Goal: Task Accomplishment & Management: Use online tool/utility

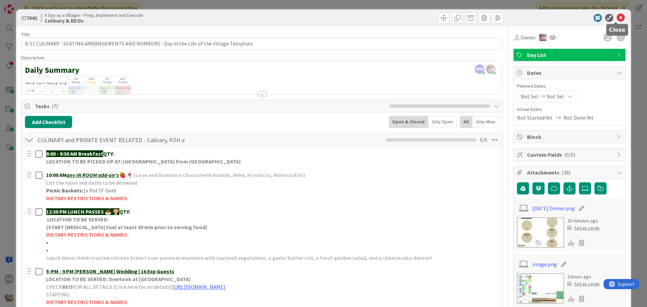
click at [617, 16] on icon at bounding box center [621, 18] width 8 height 8
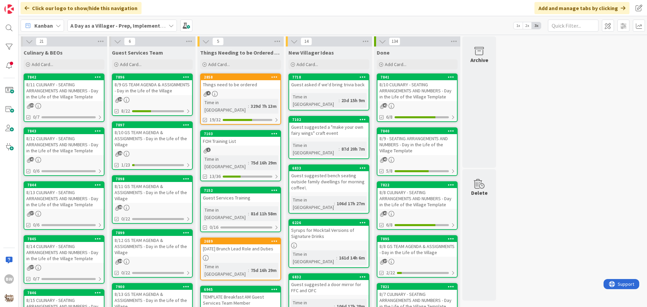
scroll to position [67, 0]
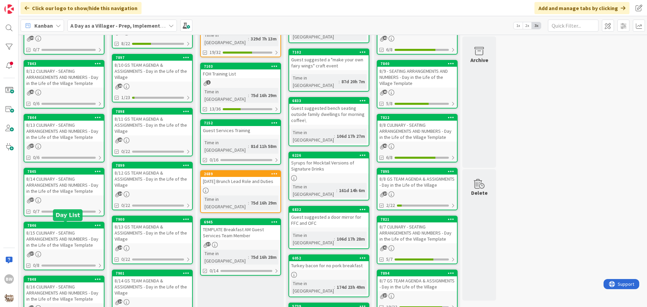
click at [55, 223] on div "7846" at bounding box center [65, 225] width 76 height 5
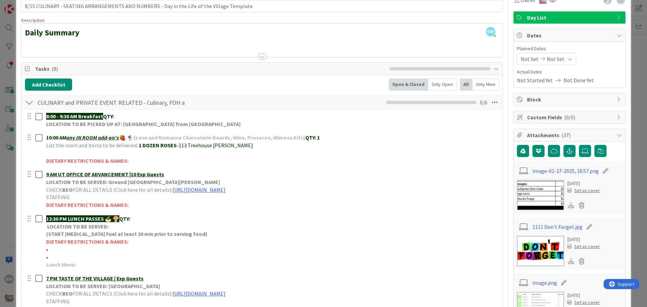
scroll to position [101, 0]
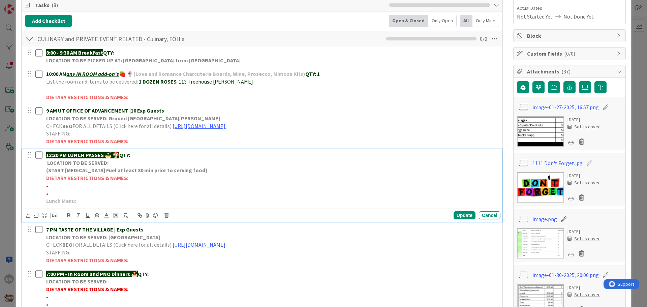
click at [143, 152] on p "12:30 PM LUNCH PASSES 🍝 🍄 QTY:" at bounding box center [272, 155] width 452 height 8
click at [460, 217] on div "Update" at bounding box center [465, 215] width 22 height 8
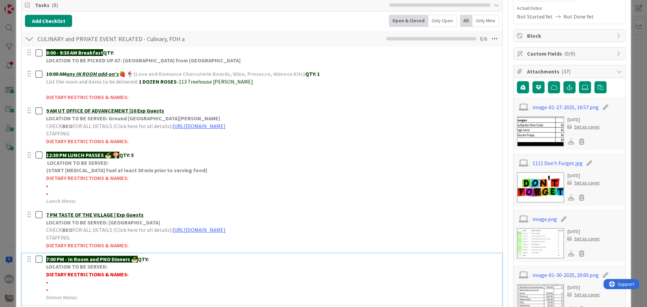
drag, startPoint x: 140, startPoint y: 258, endPoint x: 150, endPoint y: 258, distance: 10.1
click at [149, 258] on strong "QTY:" at bounding box center [143, 259] width 11 height 7
copy strong "QTY:"
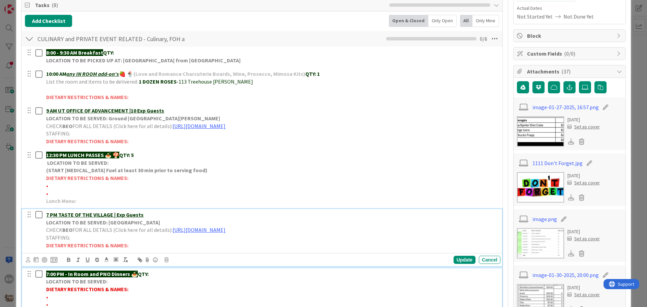
click at [154, 213] on p "7 PM TASTE OF THE VILLAGE | Exp Guests" at bounding box center [272, 215] width 452 height 8
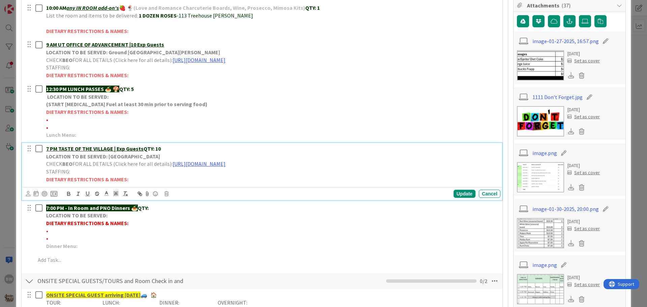
scroll to position [168, 0]
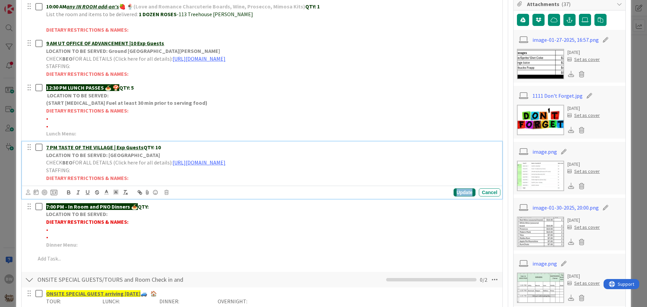
click at [461, 191] on div "Update" at bounding box center [465, 192] width 22 height 8
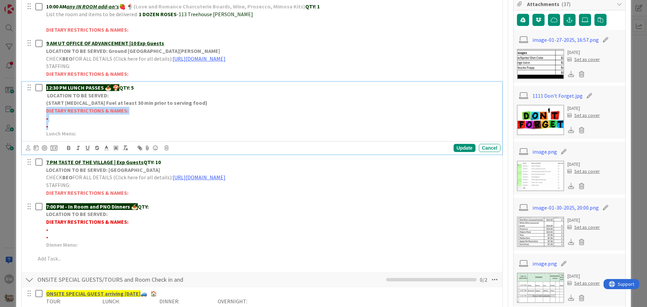
drag, startPoint x: 45, startPoint y: 111, endPoint x: 131, endPoint y: 125, distance: 86.5
click at [131, 125] on div "12:30 PM LUNCH PASSES 🍝 🍄 QTY: 5 LOCATION TO BE SERVED: (START [MEDICAL_DATA] F…" at bounding box center [271, 111] width 457 height 58
copy div "DIETARY RESTRICTIONS & NAMES: • •"
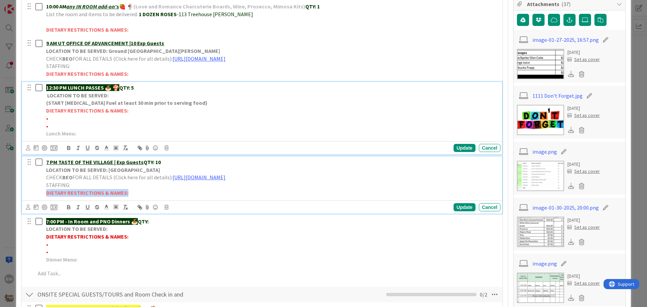
drag, startPoint x: 45, startPoint y: 191, endPoint x: 133, endPoint y: 191, distance: 87.6
click at [133, 191] on div "7 PM TASTE OF THE VILLAGE | Exp Guests QTY: 10 LOCATION TO BE SERVED: Village G…" at bounding box center [271, 177] width 457 height 42
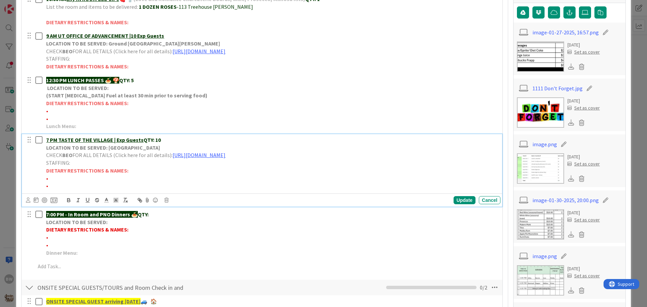
scroll to position [187, 0]
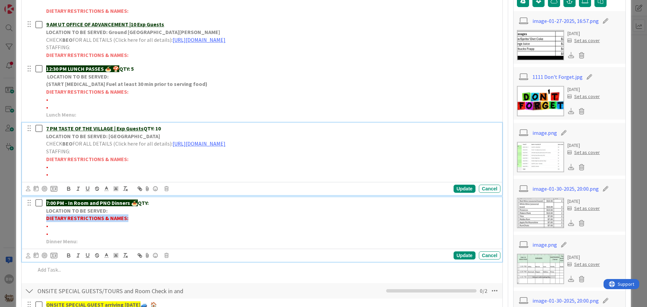
drag, startPoint x: 47, startPoint y: 217, endPoint x: 128, endPoint y: 216, distance: 80.9
click at [128, 216] on p "DIETARY RESTRICTIONS & NAMES:" at bounding box center [272, 218] width 452 height 8
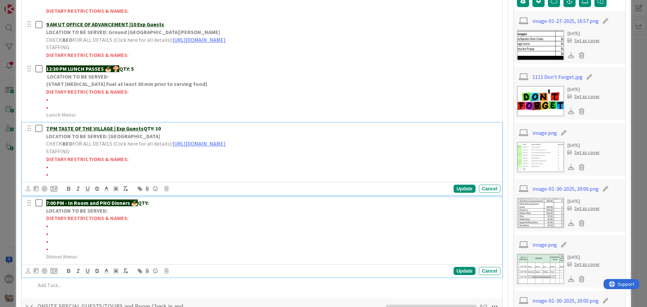
click at [54, 180] on div "7 PM TASTE OF THE VILLAGE | Exp Guests QTY: 10 LOCATION TO BE SERVED: Village G…" at bounding box center [262, 159] width 480 height 72
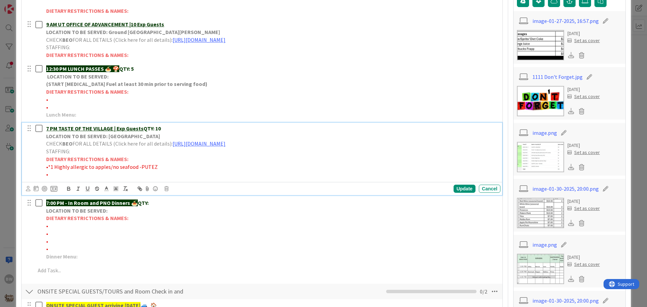
click at [56, 174] on p "•" at bounding box center [272, 175] width 452 height 8
click at [460, 189] on div "Update" at bounding box center [465, 189] width 22 height 8
drag, startPoint x: 135, startPoint y: 166, endPoint x: 49, endPoint y: 164, distance: 86.3
click at [49, 164] on span "•*1 Highly allergic to apples/no seafood -PUTEZ" at bounding box center [102, 166] width 112 height 7
click at [67, 187] on icon "button" at bounding box center [68, 188] width 2 height 2
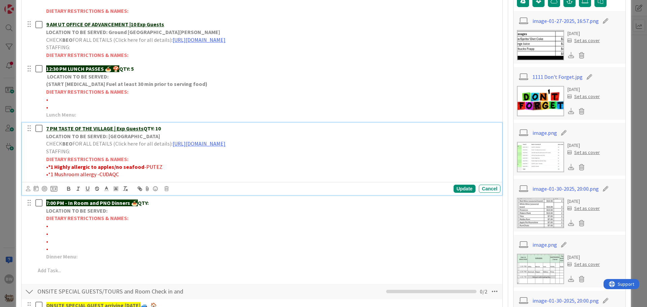
click at [94, 174] on span "•*1 Mushroom allergy -CUDAQC" at bounding box center [82, 174] width 73 height 7
drag, startPoint x: 94, startPoint y: 174, endPoint x: 48, endPoint y: 173, distance: 46.5
click at [48, 173] on span "•*1 Mushroom allergy -CUDAQC" at bounding box center [82, 174] width 73 height 7
click at [68, 189] on icon "button" at bounding box center [68, 190] width 3 height 2
click at [168, 174] on p "• *1 Mushroom allergy -CUDAQC" at bounding box center [272, 175] width 452 height 8
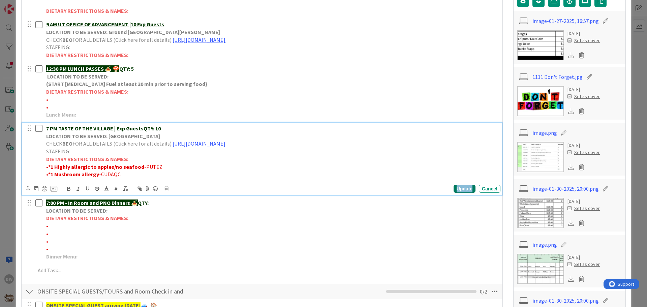
click at [456, 188] on div "Update" at bounding box center [465, 189] width 22 height 8
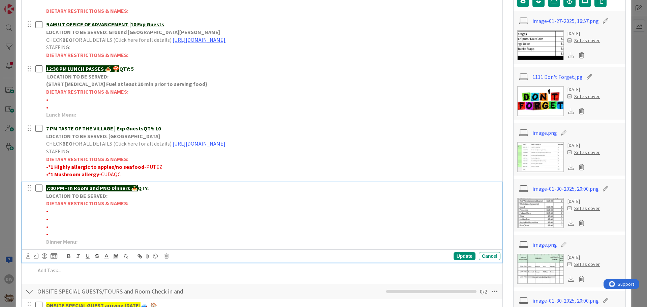
click at [161, 189] on p "7:00 PM - In Room and PNO Dinners 🍝 QTY:" at bounding box center [272, 188] width 452 height 8
click at [454, 255] on div "Update" at bounding box center [465, 256] width 22 height 8
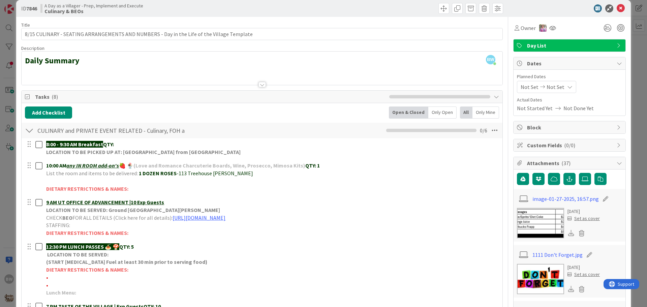
scroll to position [0, 0]
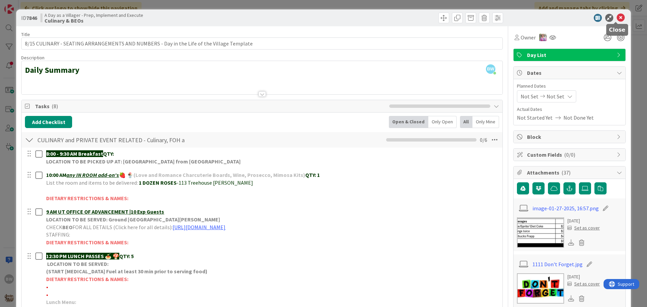
click at [617, 19] on icon at bounding box center [621, 18] width 8 height 8
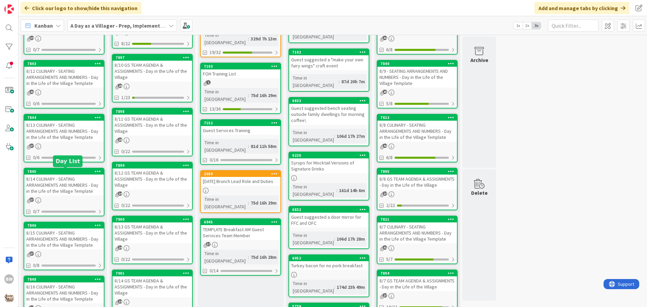
click at [59, 169] on div "7845" at bounding box center [65, 171] width 76 height 5
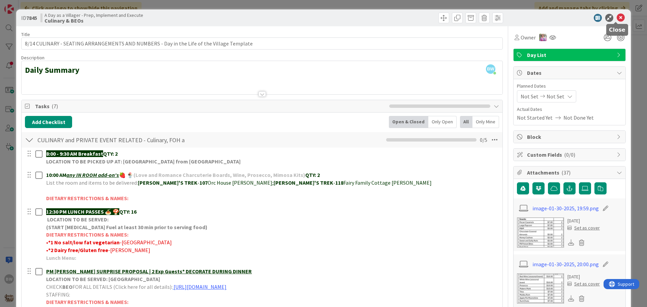
click at [617, 17] on icon at bounding box center [621, 18] width 8 height 8
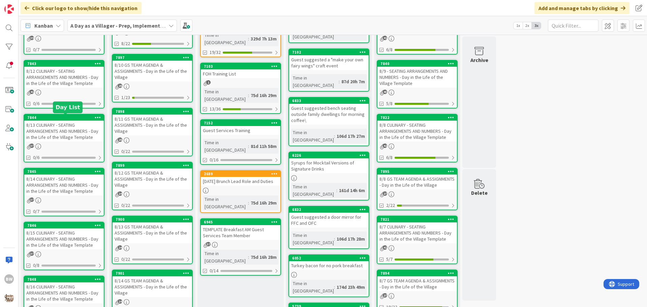
click at [81, 118] on div "7844" at bounding box center [65, 117] width 76 height 5
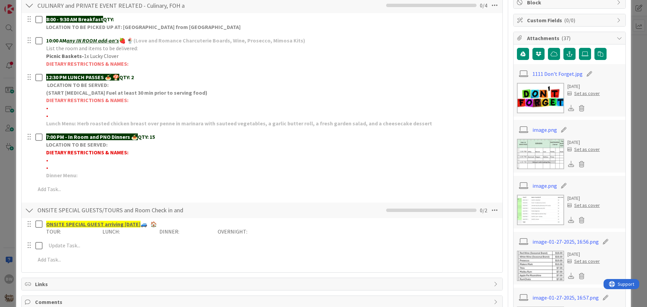
scroll to position [135, 0]
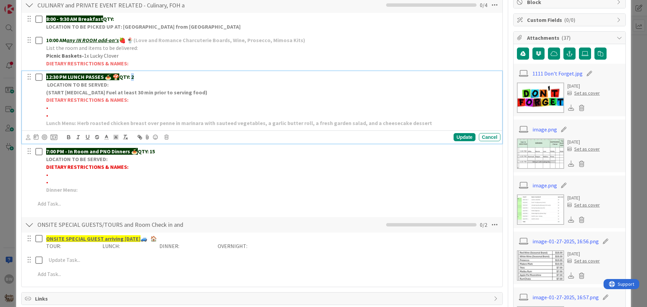
click at [134, 78] on strong "QTY: 2" at bounding box center [126, 76] width 14 height 7
click at [459, 134] on div "Update" at bounding box center [465, 137] width 22 height 8
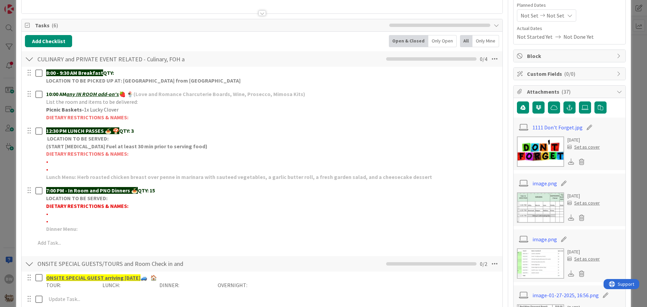
scroll to position [0, 0]
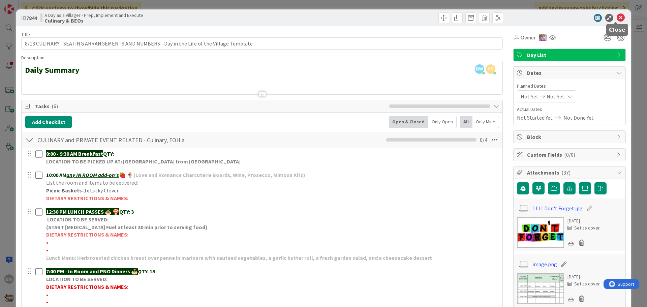
click at [617, 16] on icon at bounding box center [621, 18] width 8 height 8
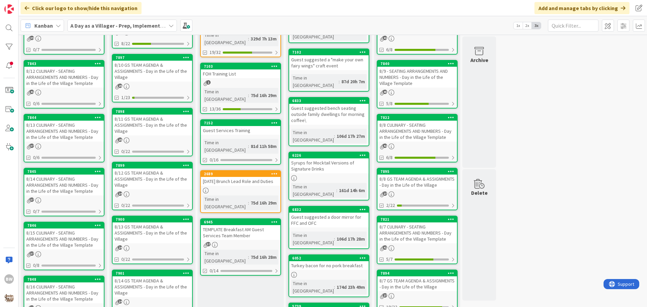
click at [59, 60] on link "7843 8/12 CULINARY - SEATING ARRANGEMENTS AND NUMBERS - Day in the Life of the …" at bounding box center [64, 84] width 81 height 49
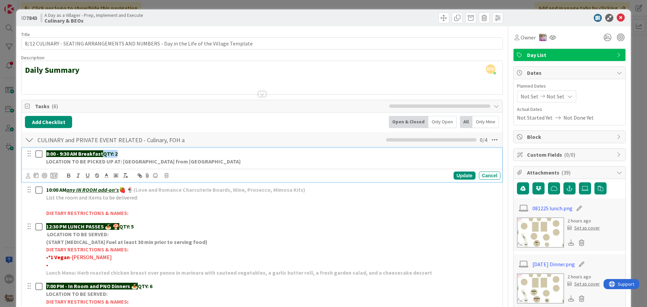
drag, startPoint x: 105, startPoint y: 153, endPoint x: 117, endPoint y: 154, distance: 12.1
click at [117, 154] on strong "QTY: 2" at bounding box center [110, 153] width 14 height 7
copy strong "QTY: 2"
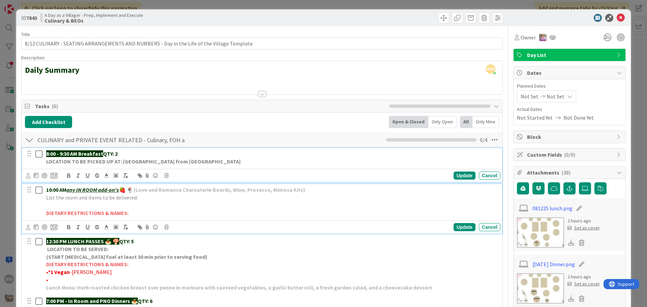
click at [318, 192] on p "10:00 AM any IN ROOM add-on's 🍓 🍨 (Love and Romance Charcuterie Boards, Wine, P…" at bounding box center [272, 190] width 452 height 8
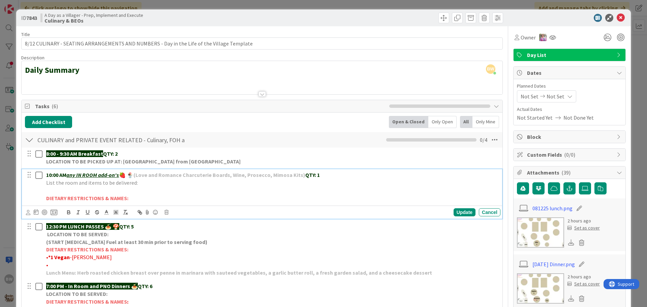
click at [146, 179] on p "List the room and items to be delivered:" at bounding box center [272, 183] width 452 height 8
drag, startPoint x: 221, startPoint y: 184, endPoint x: 136, endPoint y: 185, distance: 84.2
click at [136, 185] on p "List the room and items to be delivered: [PERSON_NAME]'S TREK -112 Treehouse [P…" at bounding box center [272, 183] width 452 height 8
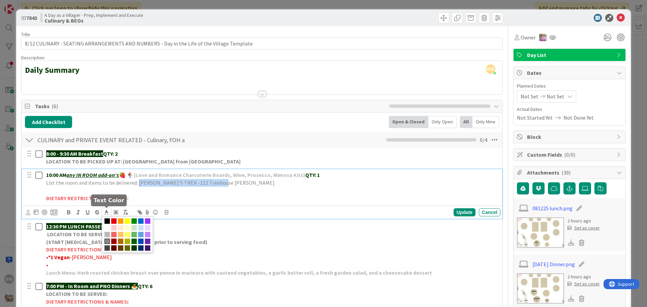
click at [105, 213] on polyline at bounding box center [106, 211] width 2 height 3
click at [132, 248] on span at bounding box center [133, 247] width 5 height 5
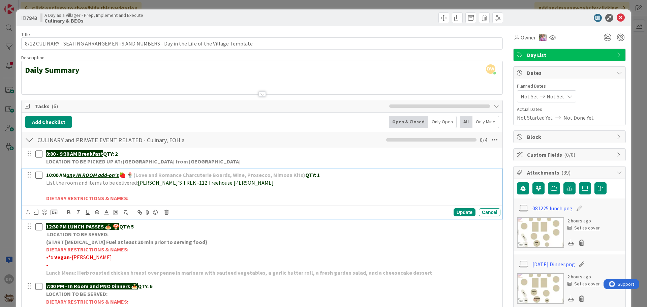
click at [183, 193] on p at bounding box center [272, 191] width 452 height 8
drag, startPoint x: 169, startPoint y: 182, endPoint x: 136, endPoint y: 183, distance: 33.0
click at [138, 183] on span "[PERSON_NAME]'S TREK -112 Treehouse [PERSON_NAME]" at bounding box center [206, 182] width 136 height 7
click at [69, 211] on icon "button" at bounding box center [69, 212] width 6 height 6
click at [195, 192] on p at bounding box center [272, 191] width 452 height 8
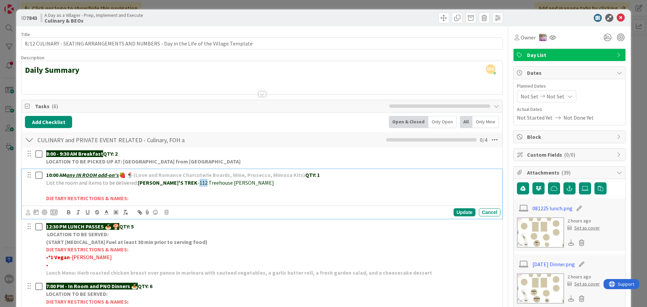
drag, startPoint x: 181, startPoint y: 181, endPoint x: 174, endPoint y: 182, distance: 6.8
click at [197, 182] on span "-112 Treehouse [PERSON_NAME]" at bounding box center [235, 182] width 76 height 7
click at [68, 212] on icon "button" at bounding box center [68, 213] width 3 height 2
click at [292, 200] on p "DIETARY RESTRICTIONS & NAMES:" at bounding box center [272, 198] width 452 height 8
click at [454, 209] on div "Update" at bounding box center [465, 212] width 22 height 8
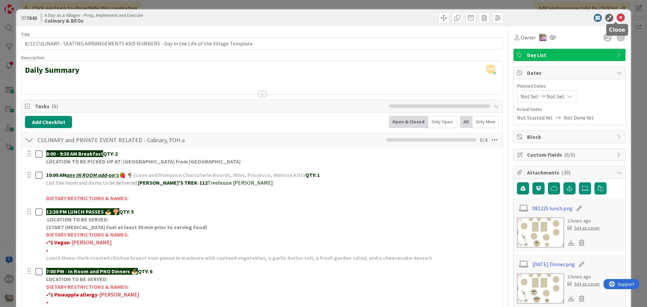
click at [618, 19] on icon at bounding box center [621, 18] width 8 height 8
